Goal: Information Seeking & Learning: Learn about a topic

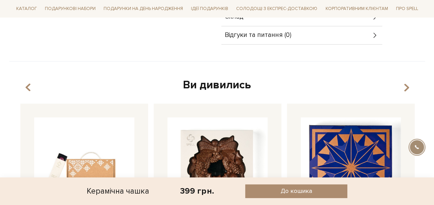
scroll to position [276, 0]
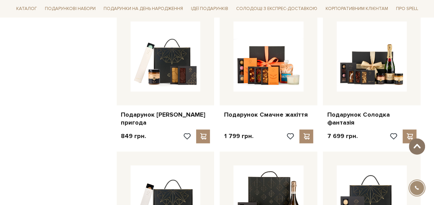
click at [421, 146] on span at bounding box center [416, 147] width 11 height 6
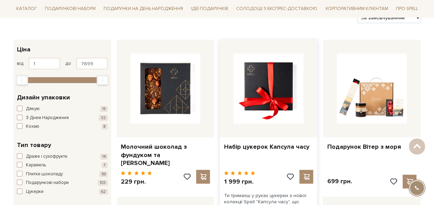
scroll to position [104, 0]
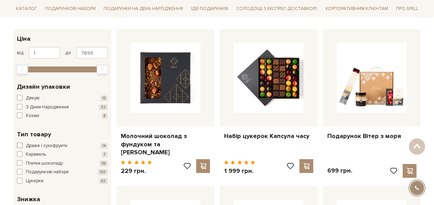
click at [19, 145] on span "button" at bounding box center [20, 146] width 6 height 6
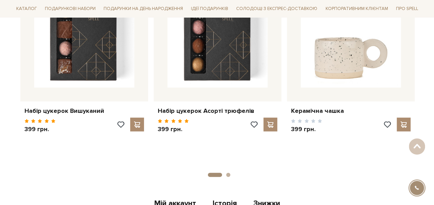
scroll to position [932, 0]
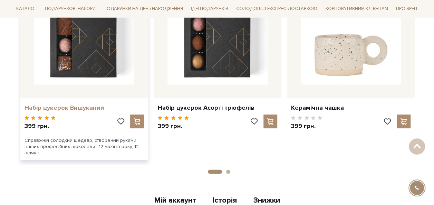
click at [75, 107] on link "Набір цукерок Вишуканий" at bounding box center [83, 108] width 119 height 8
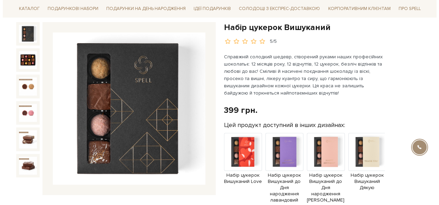
scroll to position [104, 0]
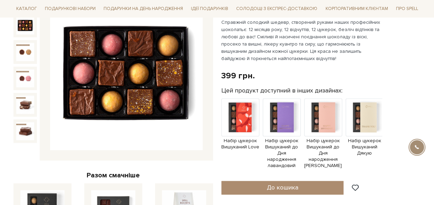
click at [28, 27] on img at bounding box center [25, 26] width 18 height 18
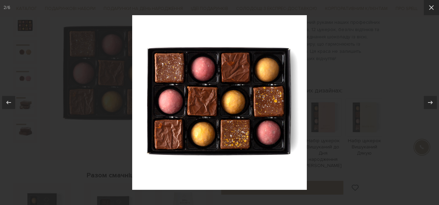
click at [355, 97] on div at bounding box center [219, 102] width 439 height 205
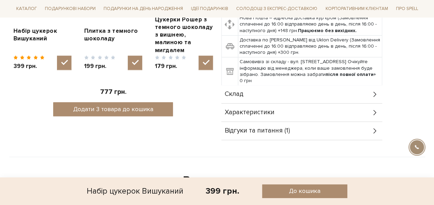
scroll to position [345, 0]
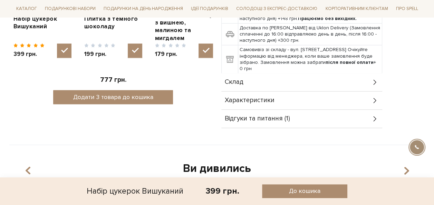
click at [267, 77] on div "Склад" at bounding box center [301, 82] width 161 height 18
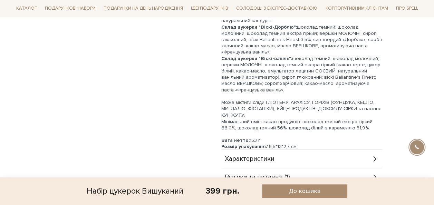
scroll to position [552, 0]
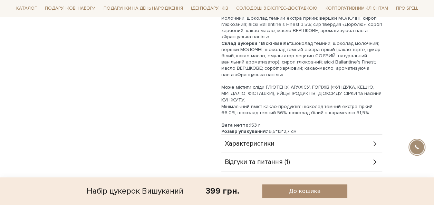
click at [287, 137] on div "Характеристики" at bounding box center [301, 144] width 161 height 18
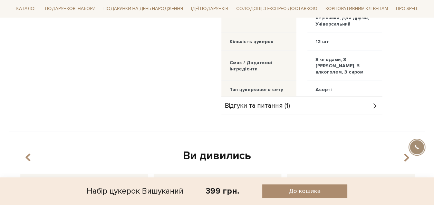
scroll to position [863, 0]
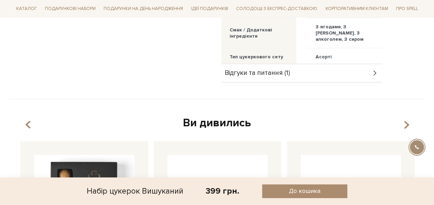
click at [286, 71] on div "Відгуки та питання (1)" at bounding box center [301, 73] width 161 height 18
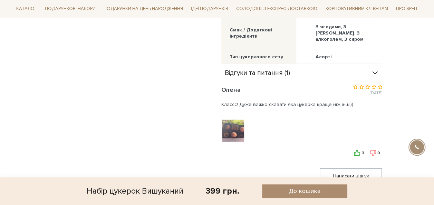
click at [275, 70] on span "Відгуки та питання (1)" at bounding box center [257, 73] width 65 height 6
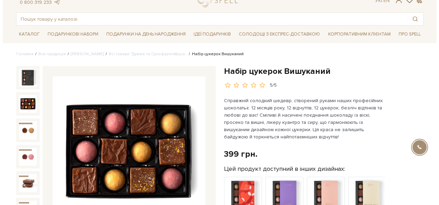
scroll to position [69, 0]
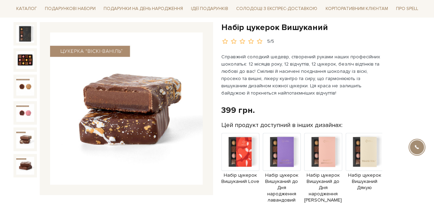
click at [25, 139] on img at bounding box center [25, 139] width 18 height 18
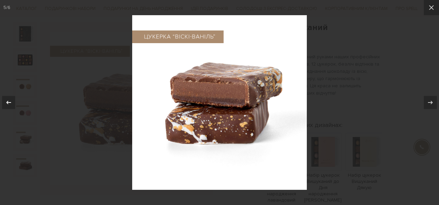
click at [6, 101] on icon at bounding box center [8, 102] width 8 height 8
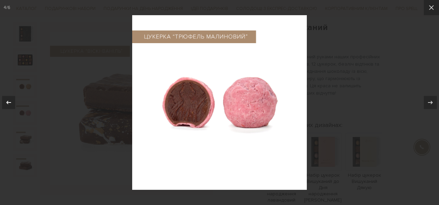
click at [6, 101] on icon at bounding box center [8, 102] width 8 height 8
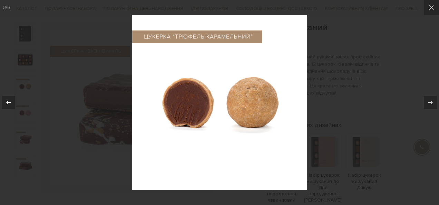
click at [6, 101] on icon at bounding box center [8, 102] width 8 height 8
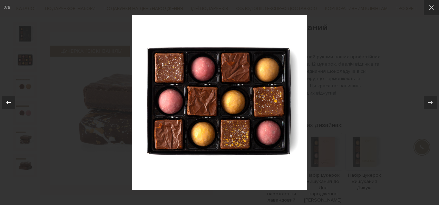
click at [6, 101] on icon at bounding box center [8, 102] width 8 height 8
